Goal: Information Seeking & Learning: Learn about a topic

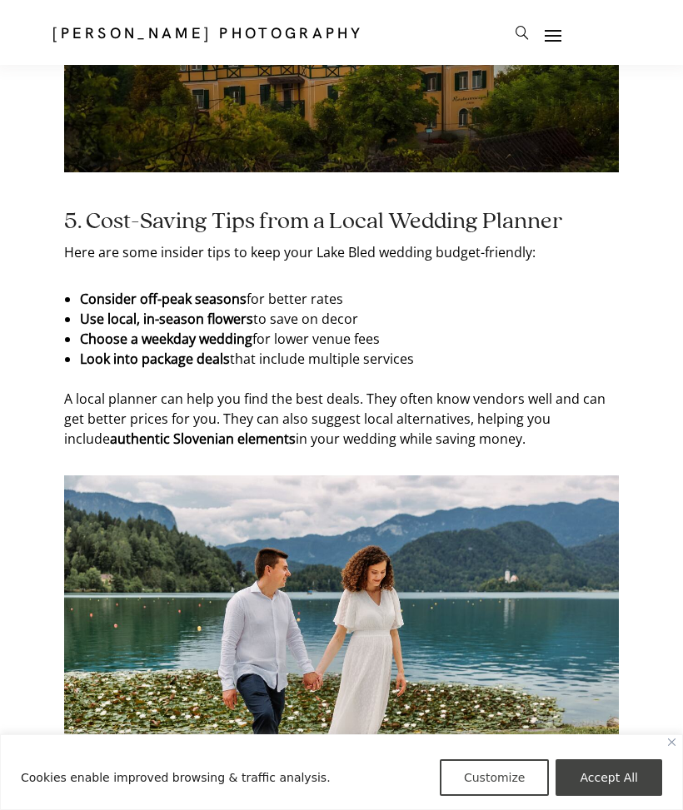
scroll to position [3797, 0]
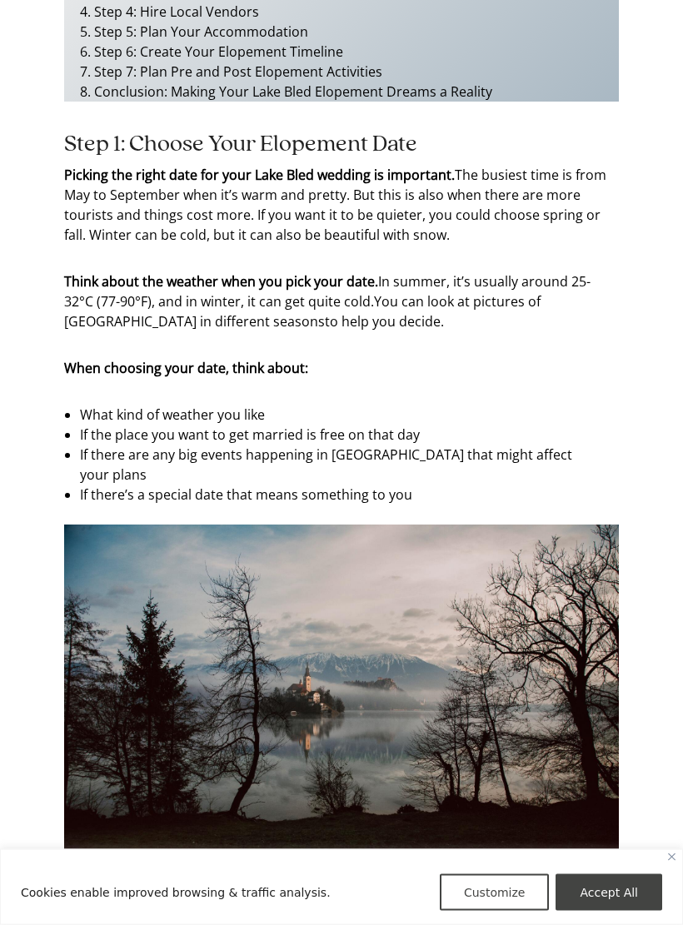
scroll to position [1856, 0]
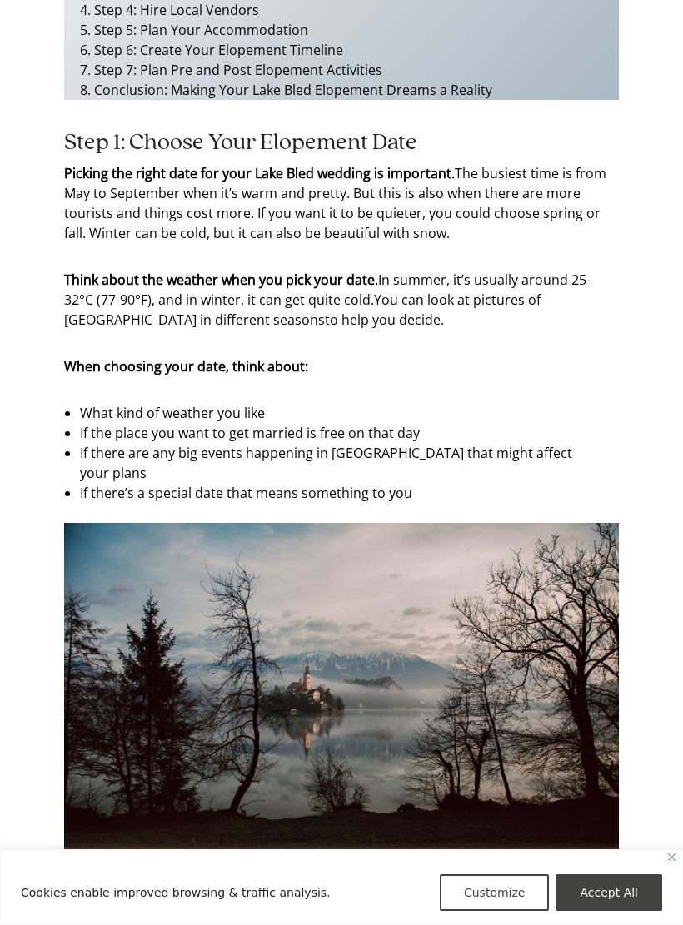
click at [97, 523] on img at bounding box center [341, 708] width 555 height 370
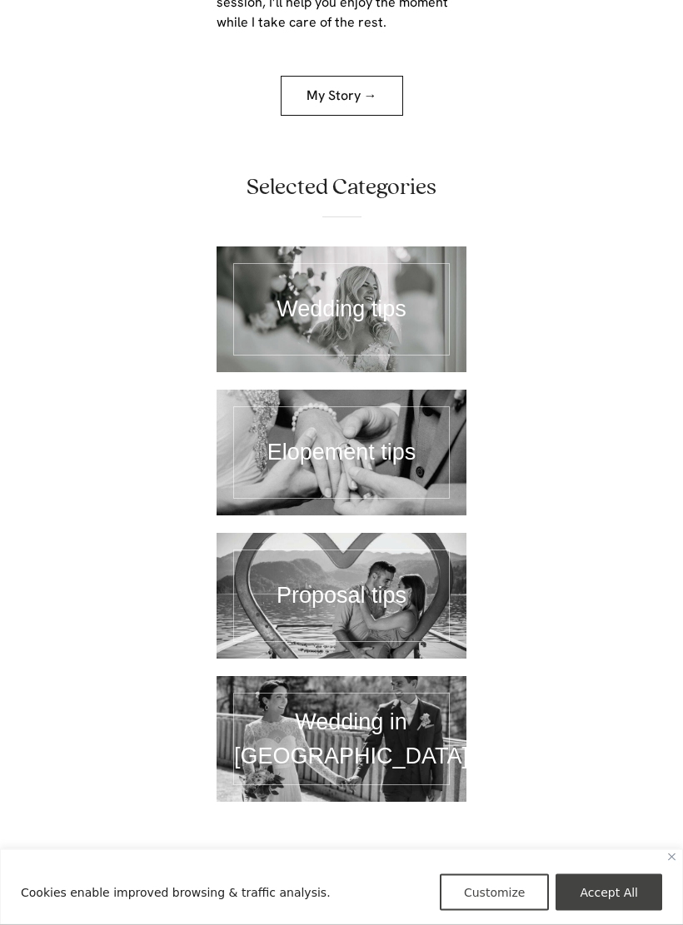
scroll to position [9886, 0]
click at [363, 390] on link at bounding box center [342, 453] width 250 height 126
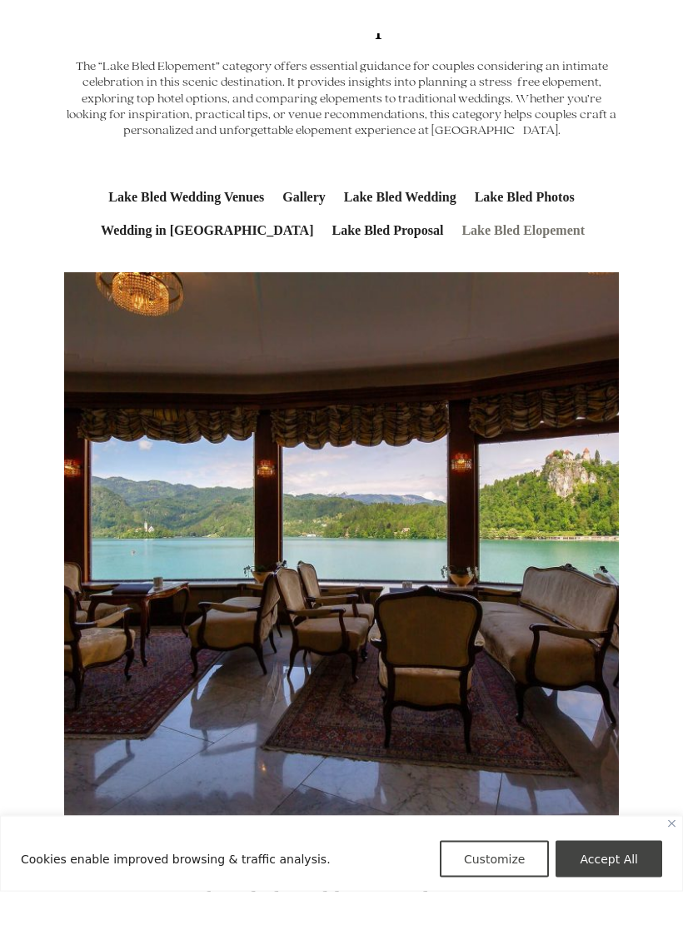
scroll to position [61, 0]
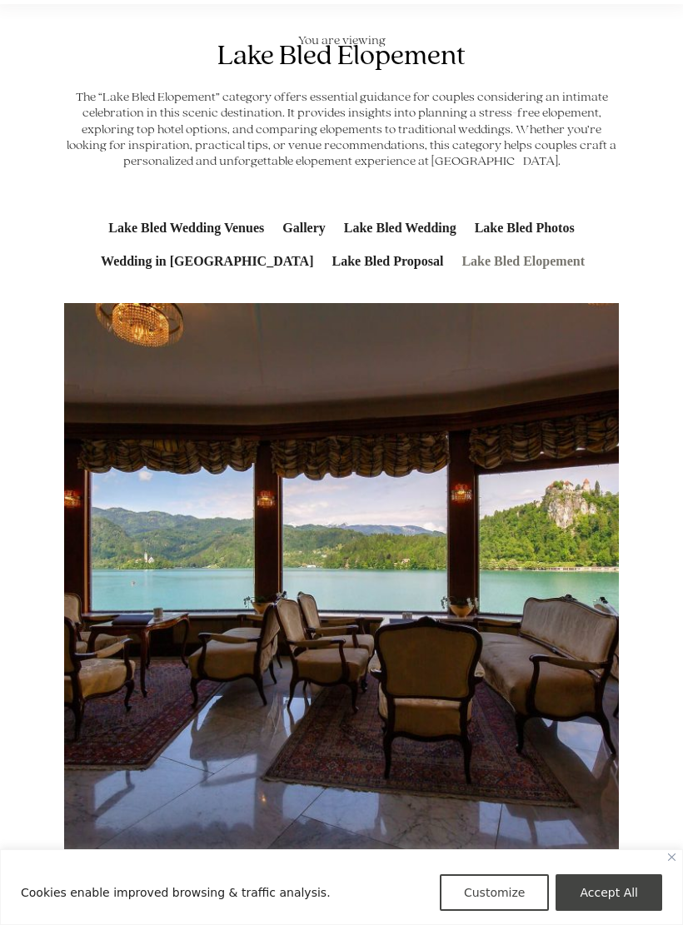
click at [188, 227] on link "Lake Bled Wedding Venues" at bounding box center [186, 228] width 169 height 33
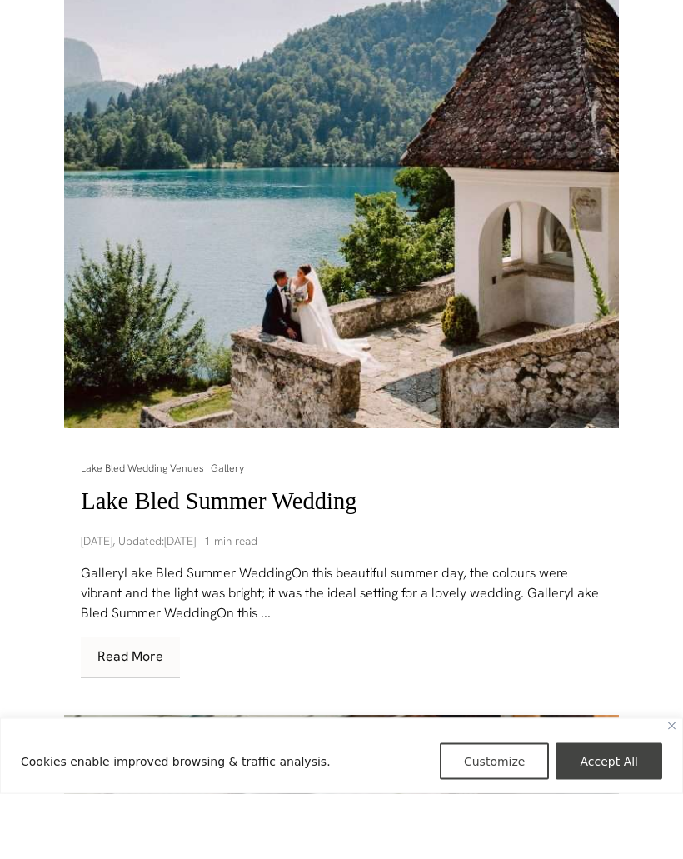
scroll to position [3818, 0]
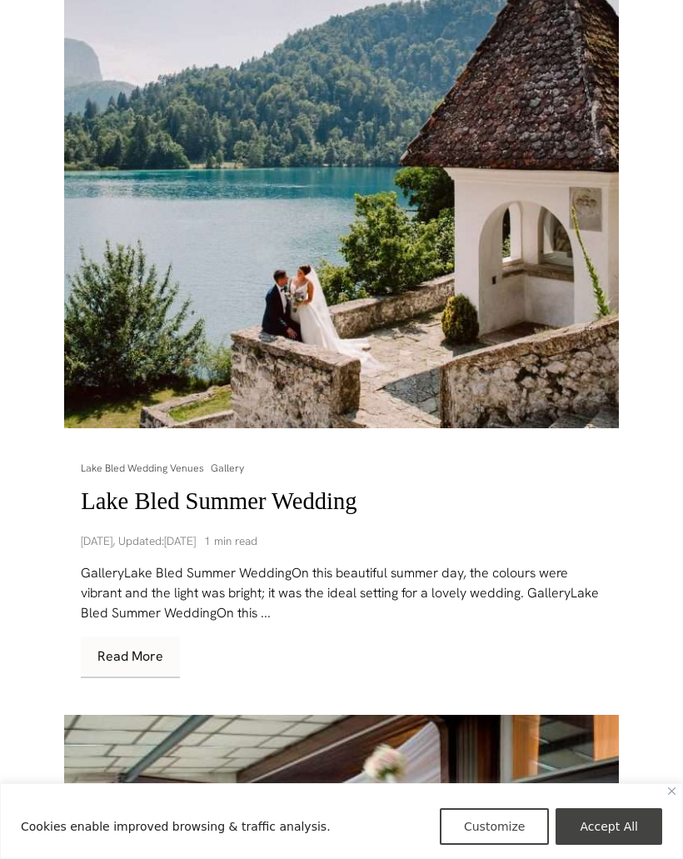
click at [372, 349] on img at bounding box center [341, 150] width 555 height 555
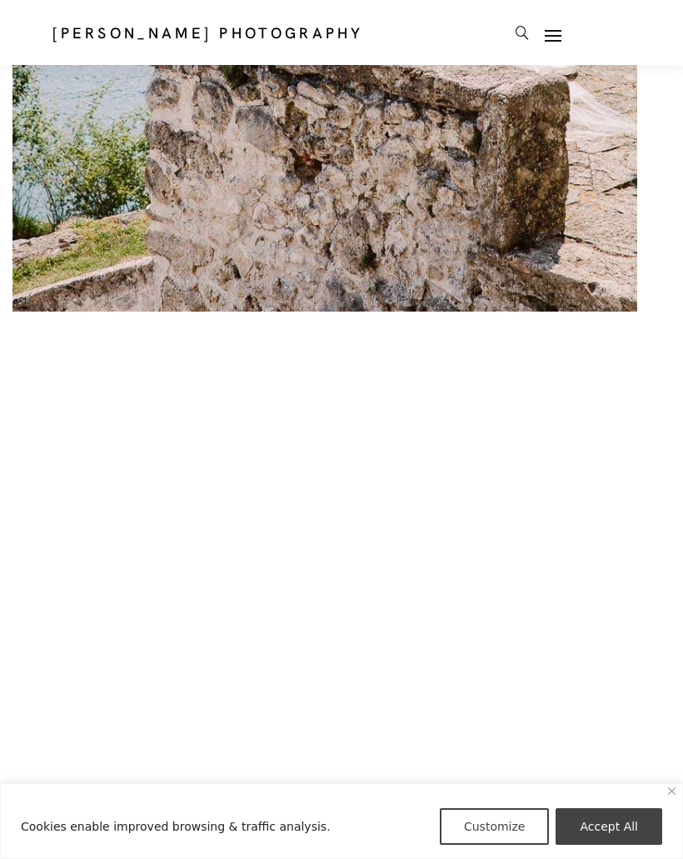
scroll to position [31310, 0]
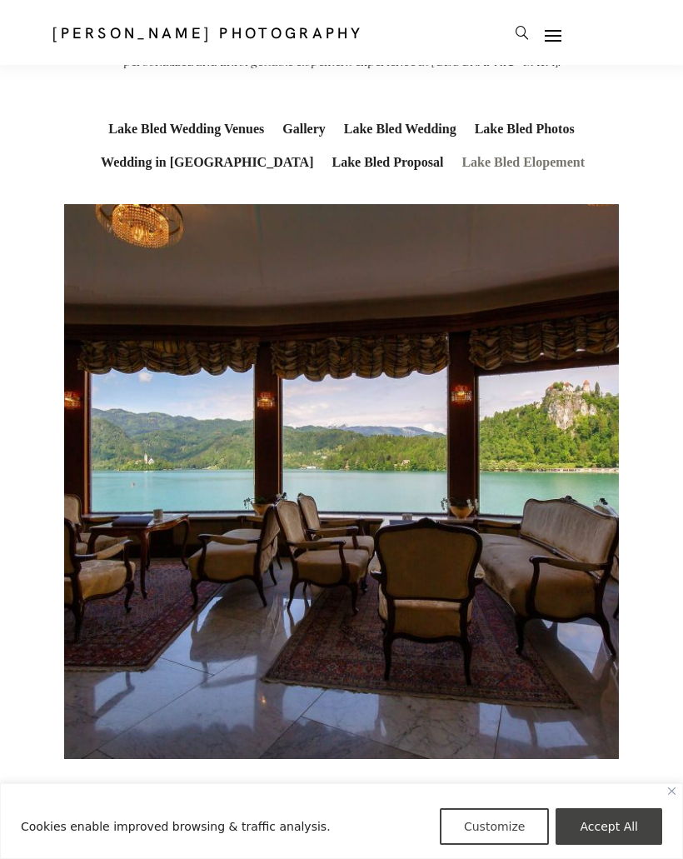
scroll to position [107, 0]
